Goal: Information Seeking & Learning: Learn about a topic

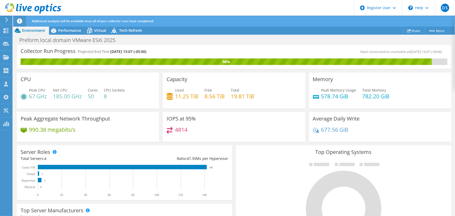
scroll to position [95, 0]
click at [118, 189] on rect at bounding box center [122, 180] width 203 height 33
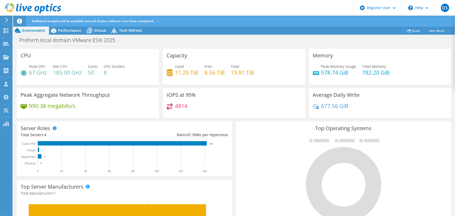
scroll to position [0, 0]
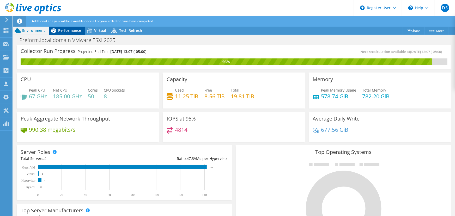
click at [72, 31] on span "Performance" at bounding box center [69, 30] width 23 height 5
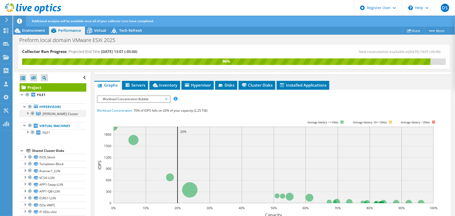
click at [27, 114] on div at bounding box center [27, 112] width 5 height 5
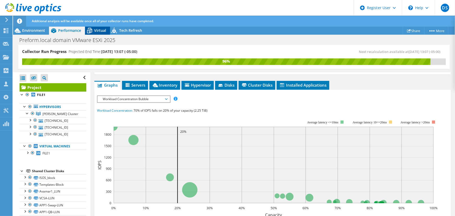
click at [94, 33] on div "Virtual" at bounding box center [97, 30] width 25 height 8
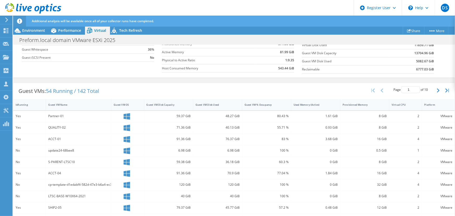
scroll to position [95, 0]
click at [40, 32] on span "Environment" at bounding box center [33, 30] width 23 height 5
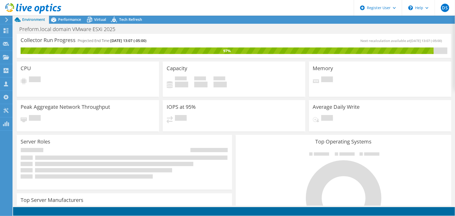
radio input "true"
radio input "false"
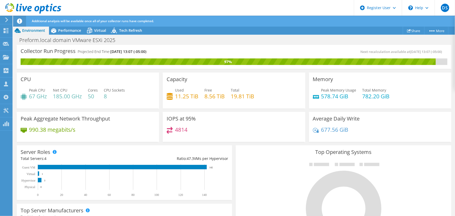
drag, startPoint x: 423, startPoint y: 152, endPoint x: 422, endPoint y: 150, distance: 2.7
click at [423, 152] on h3 "Top Operating Systems" at bounding box center [344, 152] width 208 height 6
